Goal: Information Seeking & Learning: Learn about a topic

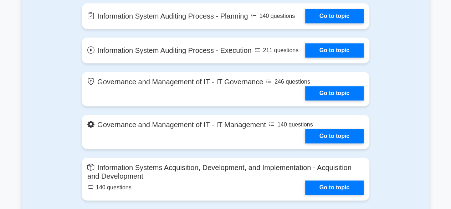
scroll to position [357, 0]
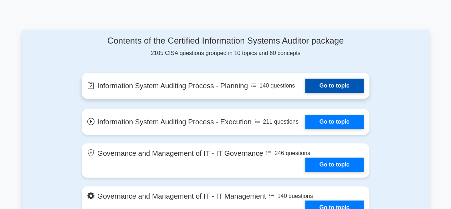
click at [320, 84] on link "Go to topic" at bounding box center [334, 86] width 59 height 14
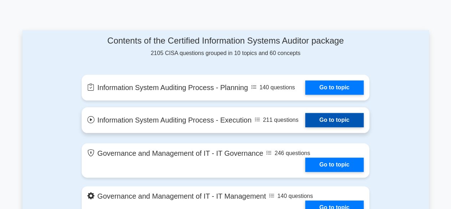
click at [326, 127] on link "Go to topic" at bounding box center [334, 120] width 59 height 14
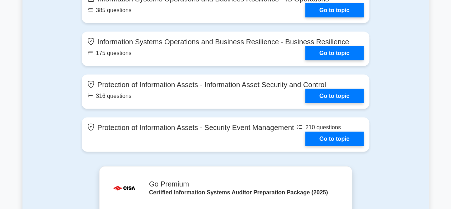
scroll to position [714, 0]
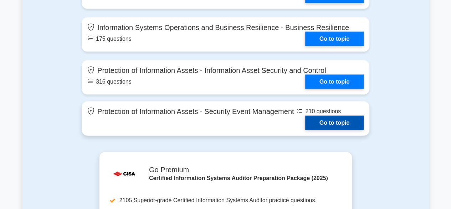
click at [324, 130] on link "Go to topic" at bounding box center [334, 123] width 59 height 14
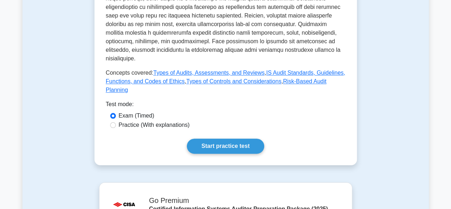
scroll to position [385, 0]
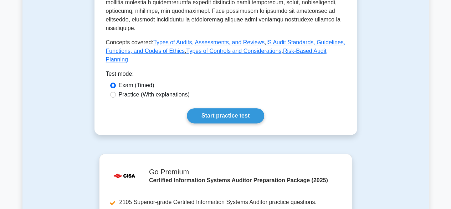
click at [115, 90] on div "Practice (With explanations)" at bounding box center [225, 94] width 231 height 9
click at [114, 92] on input "Practice (With explanations)" at bounding box center [113, 95] width 6 height 6
radio input "true"
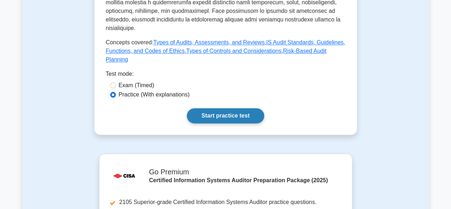
click at [214, 108] on link "Start practice test" at bounding box center [225, 115] width 77 height 15
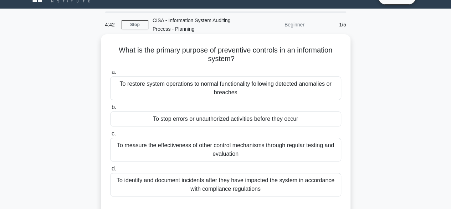
scroll to position [29, 0]
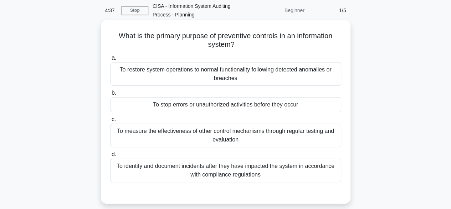
click at [157, 163] on div "To identify and document incidents after they have impacted the system in accor…" at bounding box center [225, 170] width 231 height 24
click at [110, 157] on input "d. To identify and document incidents after they have impacted the system in ac…" at bounding box center [110, 154] width 0 height 5
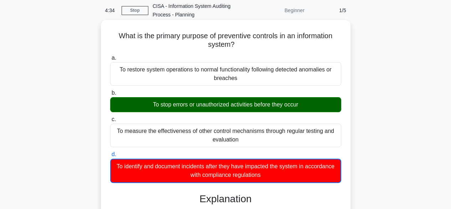
click at [110, 56] on input "a. To restore system operations to normal functionality following detected anom…" at bounding box center [110, 58] width 0 height 5
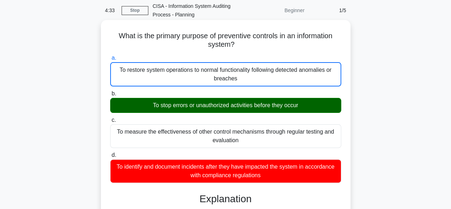
click at [110, 91] on input "b. To stop errors or unauthorized activities before they occur" at bounding box center [110, 93] width 0 height 5
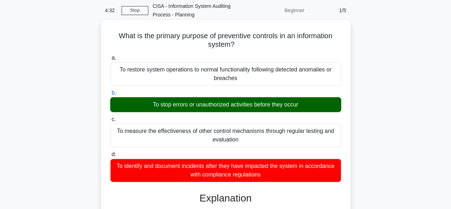
click at [110, 117] on input "c. To measure the effectiveness of other control mechanisms through regular tes…" at bounding box center [110, 119] width 0 height 5
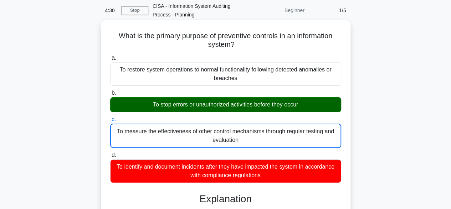
click at [348, 119] on div "What is the primary purpose of preventive controls in an information system? .s…" at bounding box center [226, 158] width 250 height 276
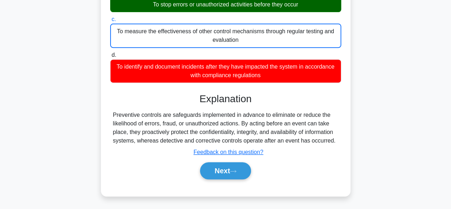
scroll to position [171, 0]
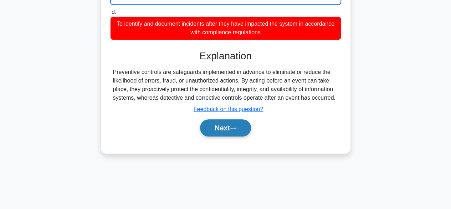
click at [229, 133] on button "Next" at bounding box center [225, 127] width 51 height 17
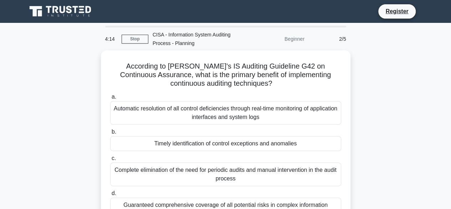
scroll to position [14, 0]
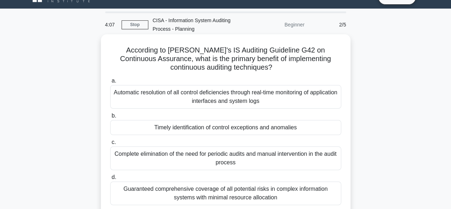
click at [233, 130] on div "Timely identification of control exceptions and anomalies" at bounding box center [225, 127] width 231 height 15
click at [110, 118] on input "b. Timely identification of control exceptions and anomalies" at bounding box center [110, 115] width 0 height 5
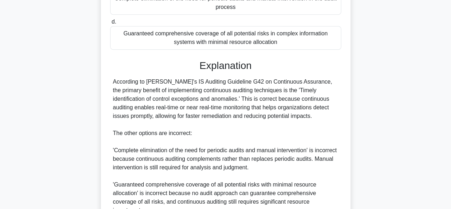
scroll to position [273, 0]
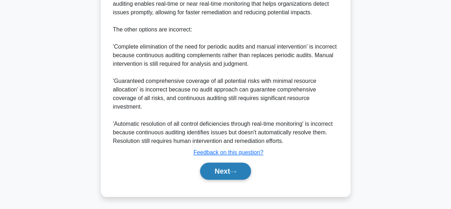
click at [236, 172] on icon at bounding box center [233, 171] width 6 height 4
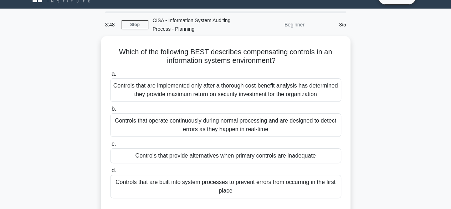
scroll to position [29, 0]
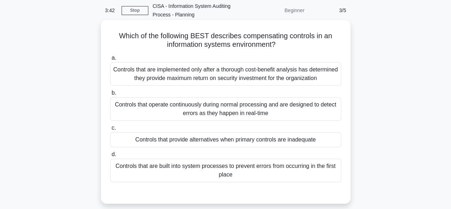
click at [243, 142] on div "Controls that provide alternatives when primary controls are inadequate" at bounding box center [225, 139] width 231 height 15
click at [110, 130] on input "c. Controls that provide alternatives when primary controls are inadequate" at bounding box center [110, 128] width 0 height 5
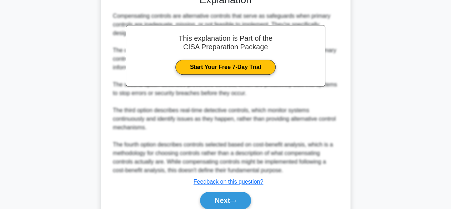
scroll to position [256, 0]
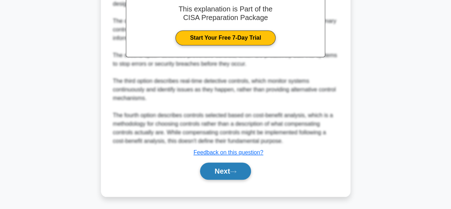
click at [235, 169] on icon at bounding box center [233, 171] width 6 height 4
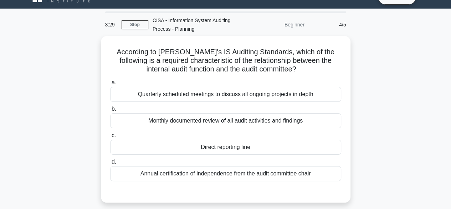
scroll to position [29, 0]
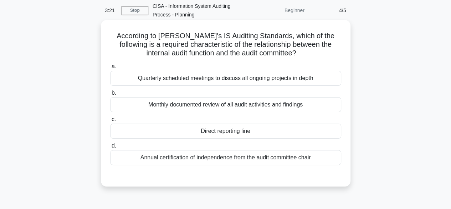
click at [251, 102] on div "Monthly documented review of all audit activities and findings" at bounding box center [225, 104] width 231 height 15
click at [110, 95] on input "b. Monthly documented review of all audit activities and findings" at bounding box center [110, 93] width 0 height 5
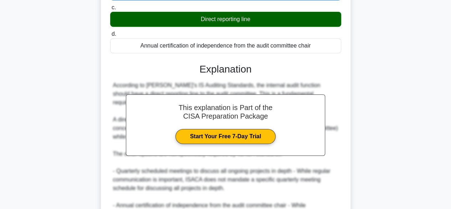
scroll to position [257, 0]
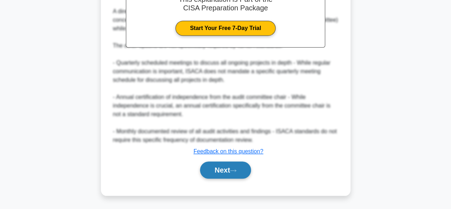
click at [231, 169] on button "Next" at bounding box center [225, 169] width 51 height 17
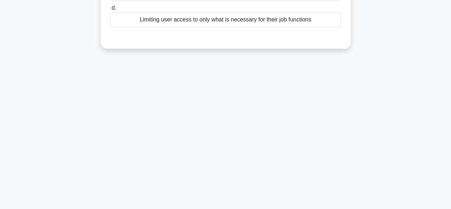
click at [231, 169] on div "3:11 Stop CISA - Information System Auditing Process - Planning Beginner 5/5 Wh…" at bounding box center [225, 27] width 407 height 357
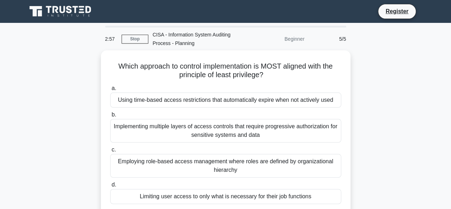
scroll to position [14, 0]
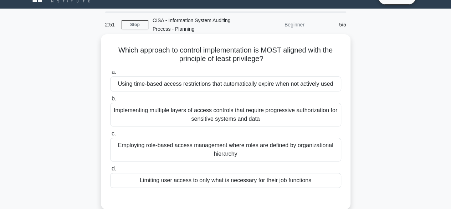
click at [243, 151] on div "Employing role-based access management where roles are defined by organizationa…" at bounding box center [225, 150] width 231 height 24
click at [110, 136] on input "c. Employing role-based access management where roles are defined by organizati…" at bounding box center [110, 133] width 0 height 5
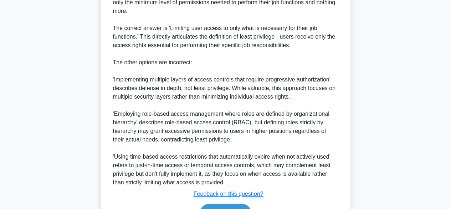
scroll to position [283, 0]
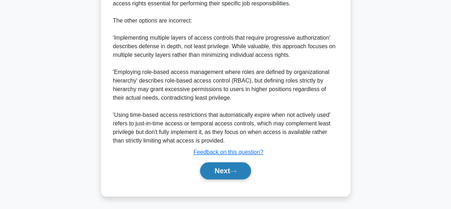
click at [242, 169] on button "Next" at bounding box center [225, 170] width 51 height 17
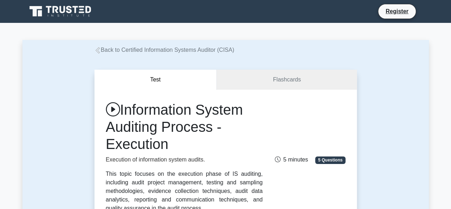
click at [290, 126] on div "Information System Auditing Process - Execution Execution of information system…" at bounding box center [226, 156] width 248 height 111
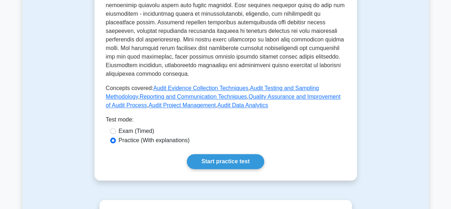
scroll to position [414, 0]
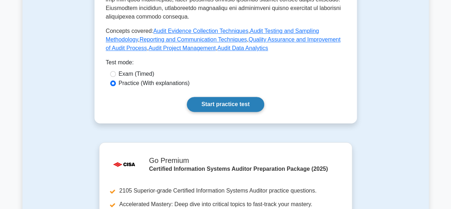
click at [238, 105] on link "Start practice test" at bounding box center [225, 104] width 77 height 15
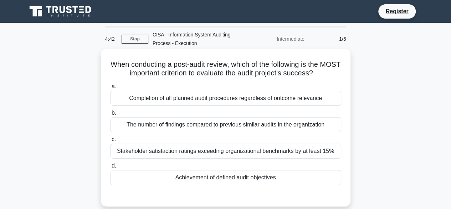
click at [222, 172] on div "Achievement of defined audit objectives" at bounding box center [225, 177] width 231 height 15
click at [110, 168] on input "d. Achievement of defined audit objectives" at bounding box center [110, 165] width 0 height 5
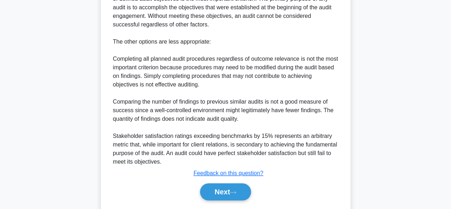
scroll to position [247, 0]
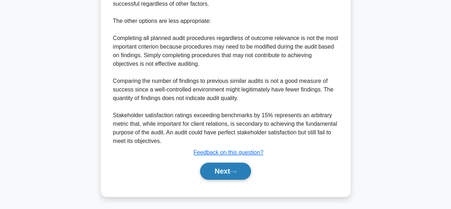
click at [243, 168] on button "Next" at bounding box center [225, 170] width 51 height 17
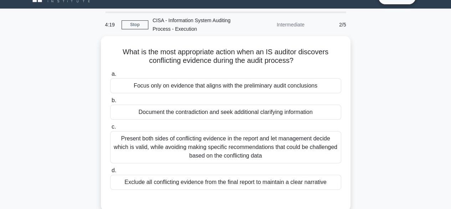
scroll to position [0, 0]
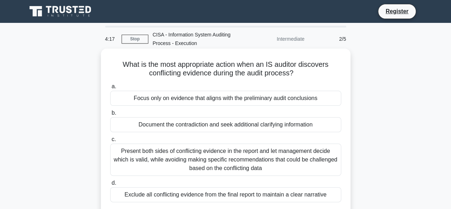
click at [244, 128] on div "Document the contradiction and seek additional clarifying information" at bounding box center [225, 124] width 231 height 15
click at [110, 115] on input "b. Document the contradiction and seek additional clarifying information" at bounding box center [110, 113] width 0 height 5
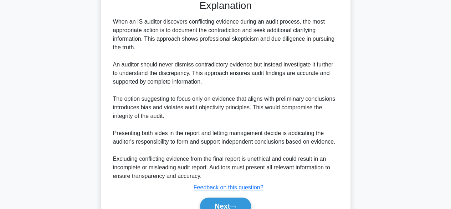
scroll to position [256, 0]
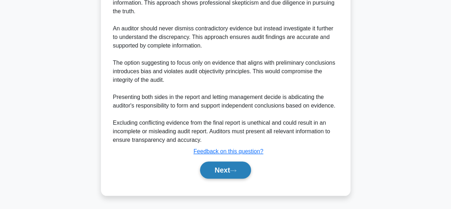
click at [231, 167] on button "Next" at bounding box center [225, 169] width 51 height 17
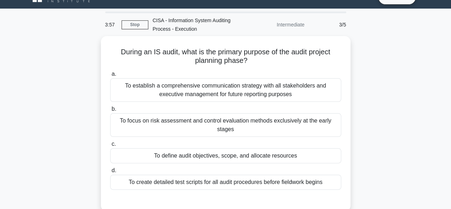
scroll to position [29, 0]
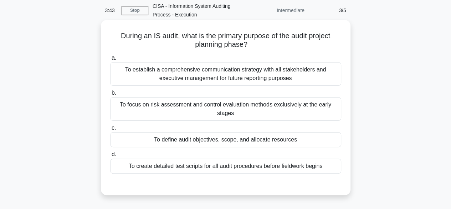
click at [253, 70] on div "To establish a comprehensive communication strategy with all stakeholders and e…" at bounding box center [225, 74] width 231 height 24
click at [110, 60] on input "a. To establish a comprehensive communication strategy with all stakeholders an…" at bounding box center [110, 58] width 0 height 5
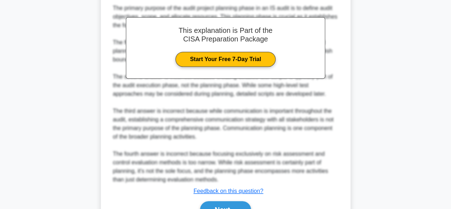
scroll to position [243, 0]
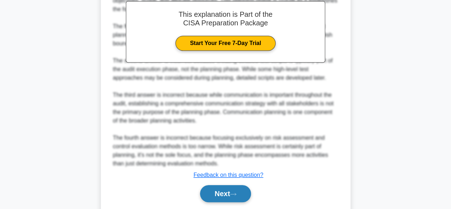
click at [236, 197] on button "Next" at bounding box center [225, 193] width 51 height 17
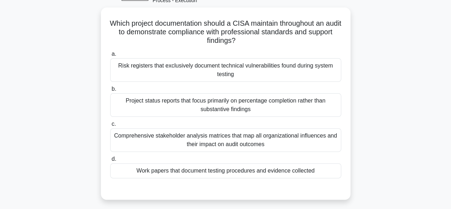
scroll to position [29, 0]
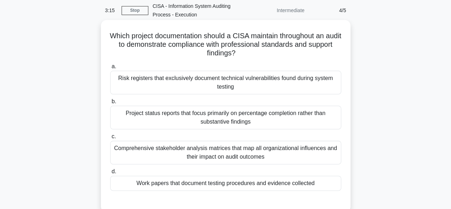
click at [260, 80] on div "Risk registers that exclusively document technical vulnerabilities found during…" at bounding box center [225, 83] width 231 height 24
click at [110, 69] on input "a. Risk registers that exclusively document technical vulnerabilities found dur…" at bounding box center [110, 66] width 0 height 5
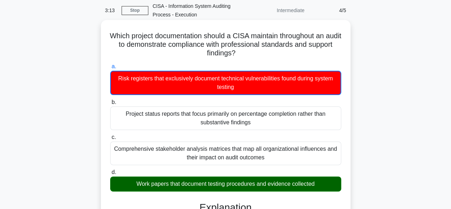
click at [110, 100] on input "b. Project status reports that focus primarily on percentage completion rather …" at bounding box center [110, 102] width 0 height 5
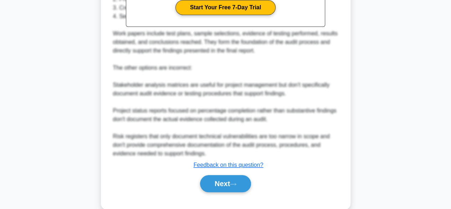
scroll to position [308, 0]
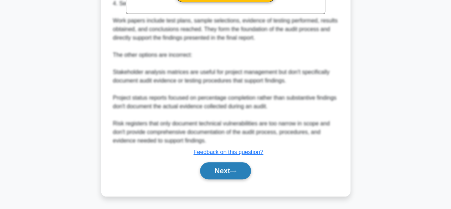
click at [248, 174] on button "Next" at bounding box center [225, 170] width 51 height 17
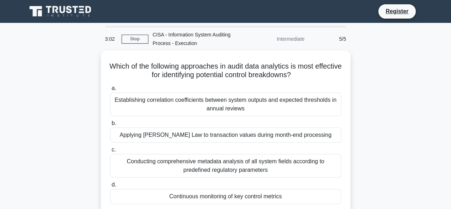
scroll to position [14, 0]
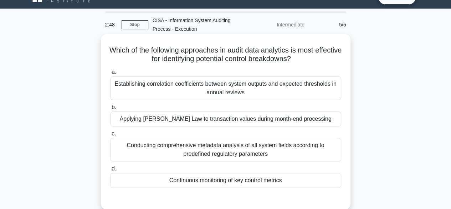
click at [275, 91] on div "Establishing correlation coefficients between system outputs and expected thres…" at bounding box center [225, 88] width 231 height 24
click at [110, 75] on input "a. Establishing correlation coefficients between system outputs and expected th…" at bounding box center [110, 72] width 0 height 5
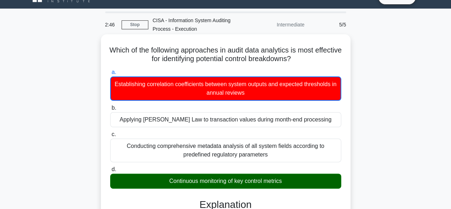
click at [110, 106] on input "b. Applying Benford's Law to transaction values during month-end processing" at bounding box center [110, 108] width 0 height 5
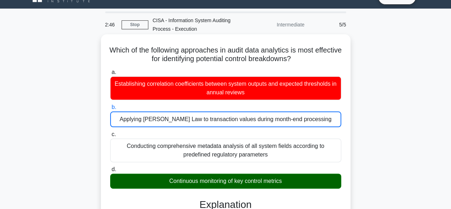
click at [110, 132] on input "c. Conducting comprehensive metadata analysis of all system fields according to…" at bounding box center [110, 134] width 0 height 5
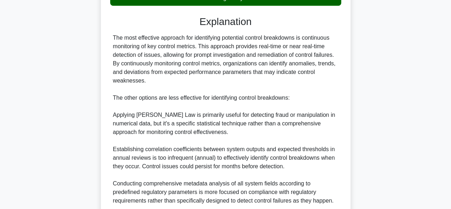
scroll to position [257, 0]
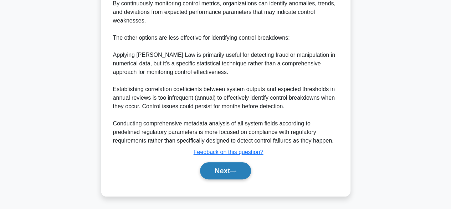
click at [235, 167] on button "Next" at bounding box center [225, 170] width 51 height 17
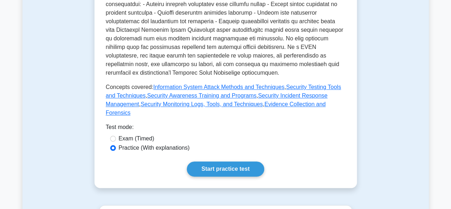
scroll to position [400, 0]
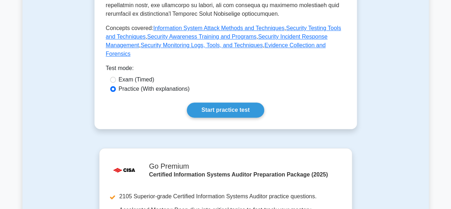
click at [147, 75] on label "Exam (Timed)" at bounding box center [137, 79] width 36 height 9
click at [116, 77] on input "Exam (Timed)" at bounding box center [113, 80] width 6 height 6
radio input "true"
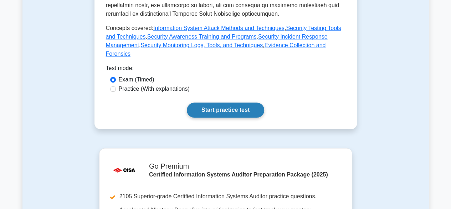
click at [214, 102] on link "Start practice test" at bounding box center [225, 109] width 77 height 15
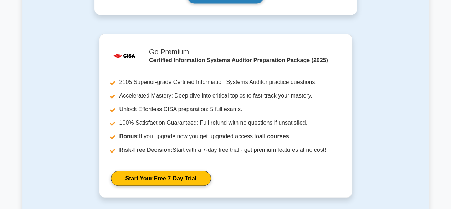
scroll to position [528, 0]
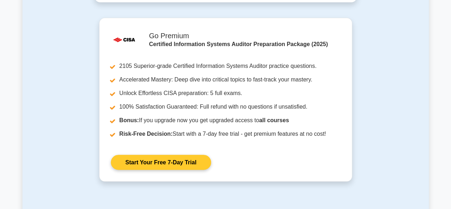
click at [133, 156] on link "Start Your Free 7-Day Trial" at bounding box center [161, 162] width 100 height 15
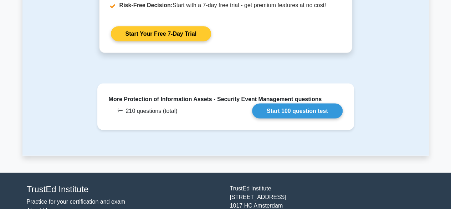
scroll to position [685, 0]
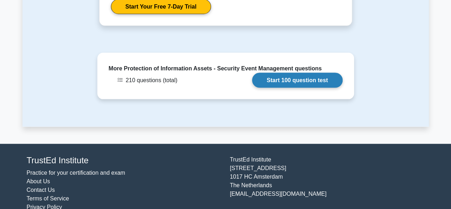
click at [284, 73] on link "Start 100 question test" at bounding box center [297, 80] width 91 height 15
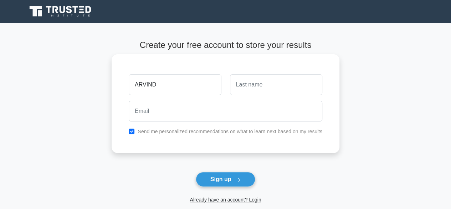
type input "ARVIND"
type input "AGRAWAL"
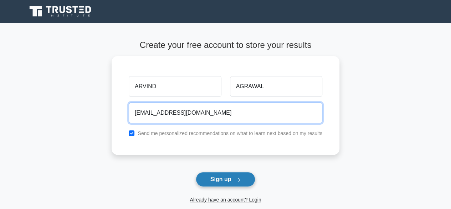
type input "arvinddelhipress@gmail.com"
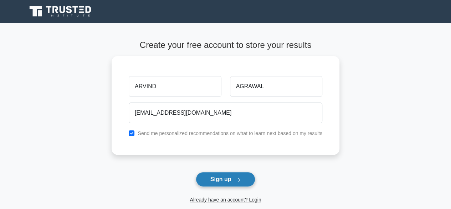
click at [228, 184] on button "Sign up" at bounding box center [226, 179] width 60 height 15
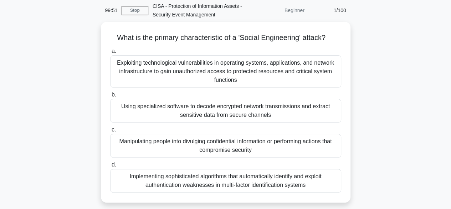
scroll to position [43, 0]
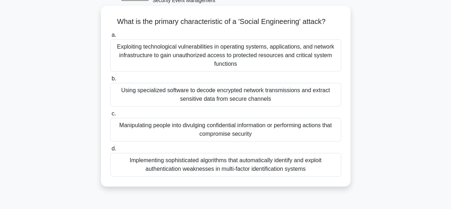
click at [227, 132] on div "Manipulating people into divulging confidential information or performing actio…" at bounding box center [225, 130] width 231 height 24
click at [110, 116] on input "c. Manipulating people into divulging confidential information or performing ac…" at bounding box center [110, 113] width 0 height 5
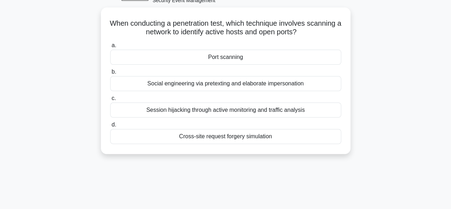
scroll to position [0, 0]
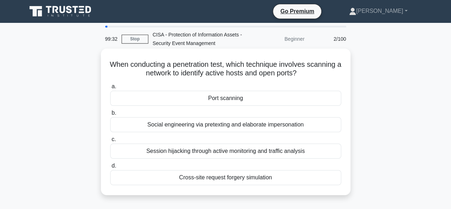
click at [231, 94] on div "Port scanning" at bounding box center [225, 98] width 231 height 15
click at [110, 89] on input "a. Port scanning" at bounding box center [110, 86] width 0 height 5
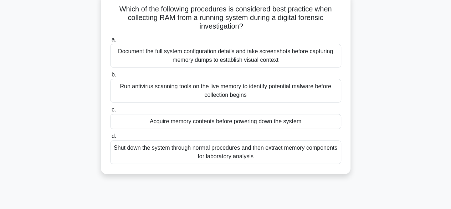
scroll to position [71, 0]
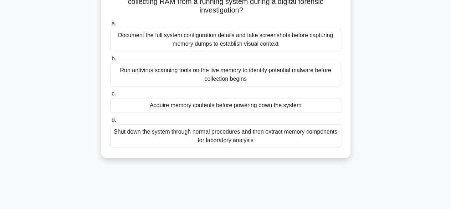
click at [224, 136] on div "Shut down the system through normal procedures and then extract memory componen…" at bounding box center [225, 136] width 231 height 24
click at [110, 122] on input "d. Shut down the system through normal procedures and then extract memory compo…" at bounding box center [110, 120] width 0 height 5
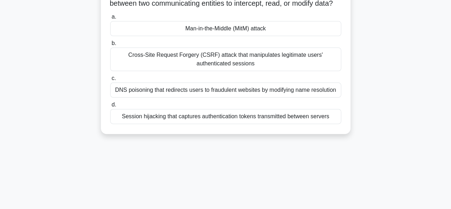
scroll to position [0, 0]
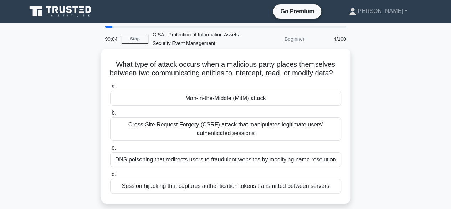
click at [236, 106] on div "Man-in-the-Middle (MitM) attack" at bounding box center [225, 98] width 231 height 15
click at [110, 89] on input "a. Man-in-the-Middle (MitM) attack" at bounding box center [110, 86] width 0 height 5
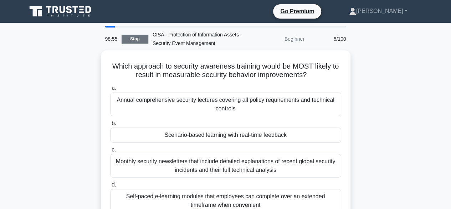
click at [132, 37] on link "Stop" at bounding box center [135, 39] width 27 height 9
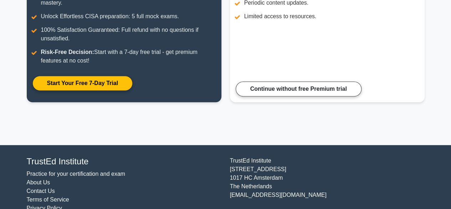
scroll to position [50, 0]
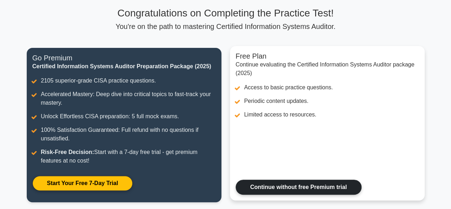
click at [285, 184] on link "Continue without free Premium trial" at bounding box center [299, 186] width 126 height 15
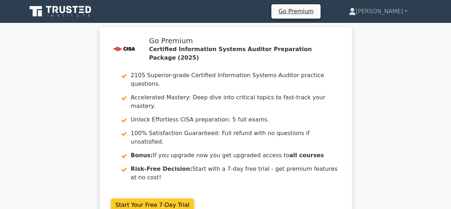
click at [180, 198] on link "Start Your Free 7-Day Trial" at bounding box center [153, 205] width 84 height 14
